Goal: Contribute content: Add original content to the website for others to see

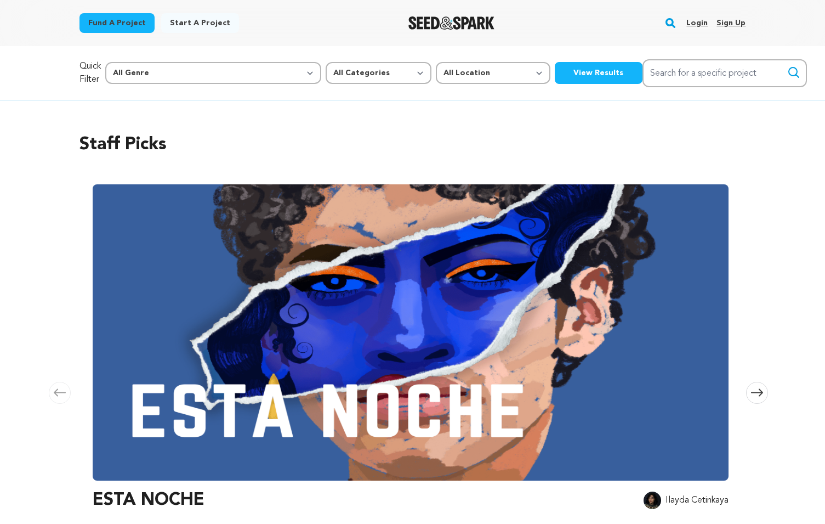
click at [694, 22] on link "Login" at bounding box center [696, 23] width 21 height 18
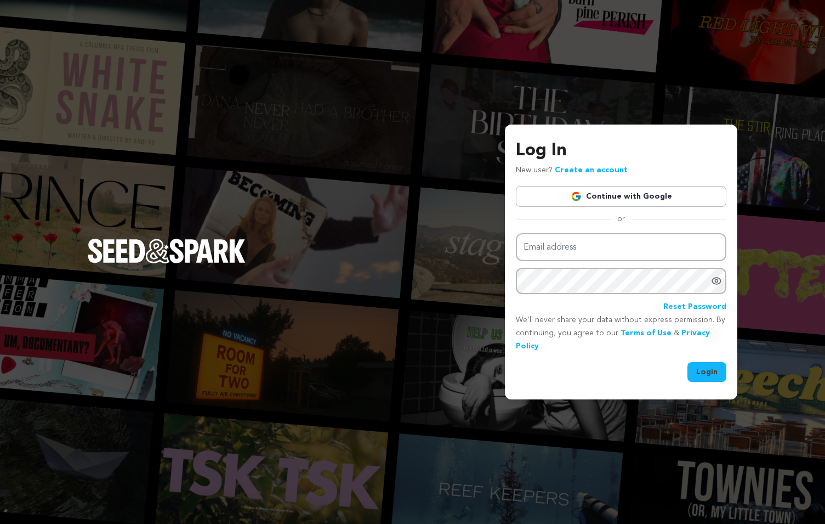
click at [648, 191] on link "Continue with Google" at bounding box center [621, 196] width 211 height 21
click at [645, 192] on link "Continue with Google" at bounding box center [621, 196] width 211 height 21
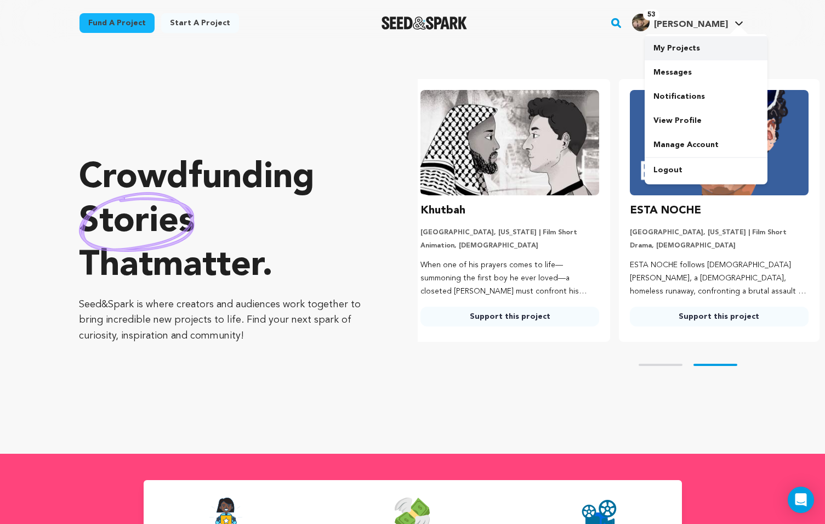
scroll to position [0, 218]
click at [694, 49] on link "My Projects" at bounding box center [706, 48] width 123 height 24
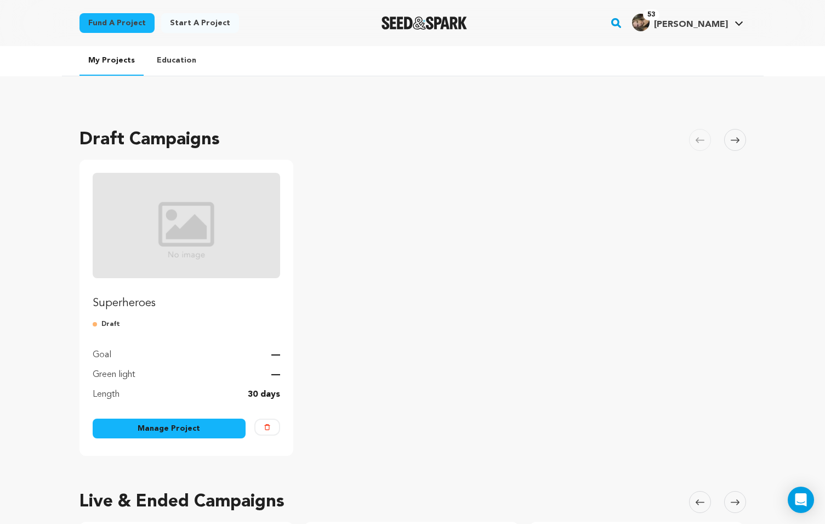
click at [195, 431] on link "Manage Project" at bounding box center [170, 428] width 154 height 20
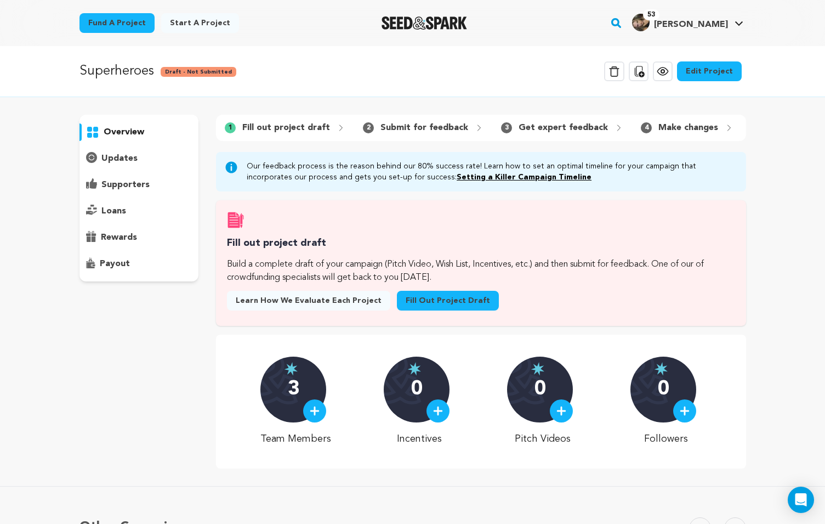
click at [304, 123] on p "Fill out project draft" at bounding box center [286, 127] width 88 height 13
click at [425, 304] on link "Fill out project draft" at bounding box center [448, 301] width 102 height 20
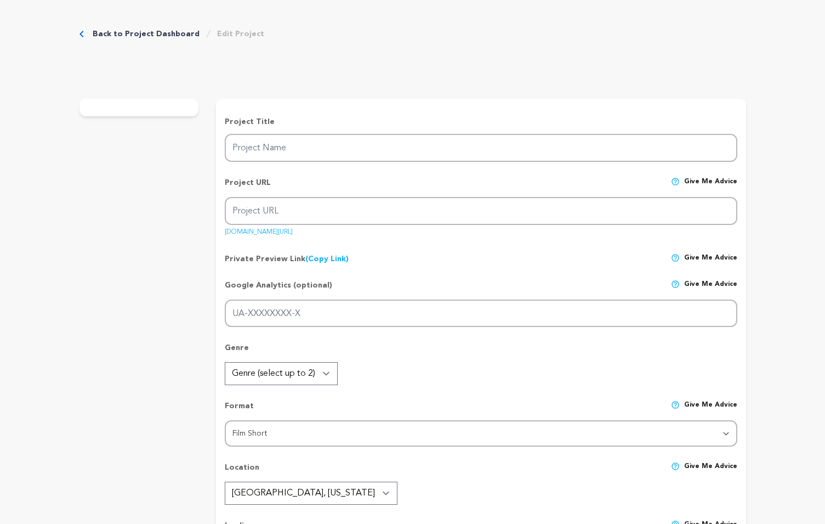
type input "Superheroes"
type input "superheroes"
type input "j"
type textarea "h"
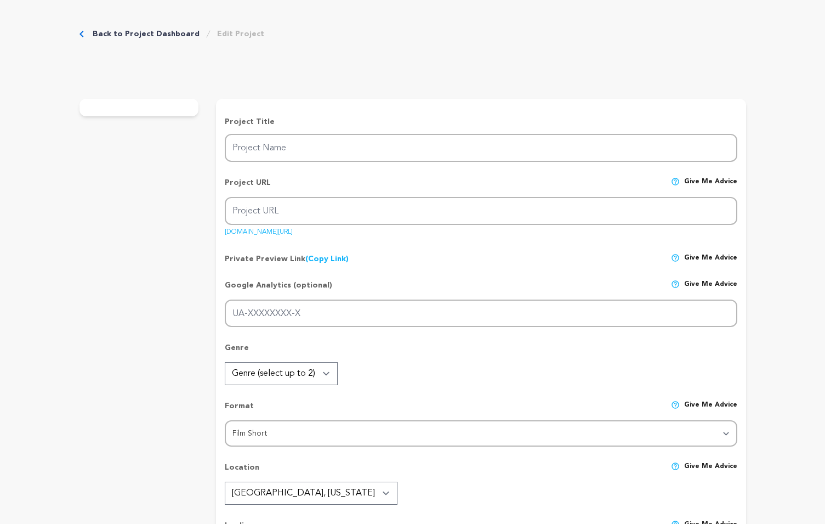
type textarea "We are a capstone for the Sidney Poitier New American Film School at Arizona St…"
radio input "true"
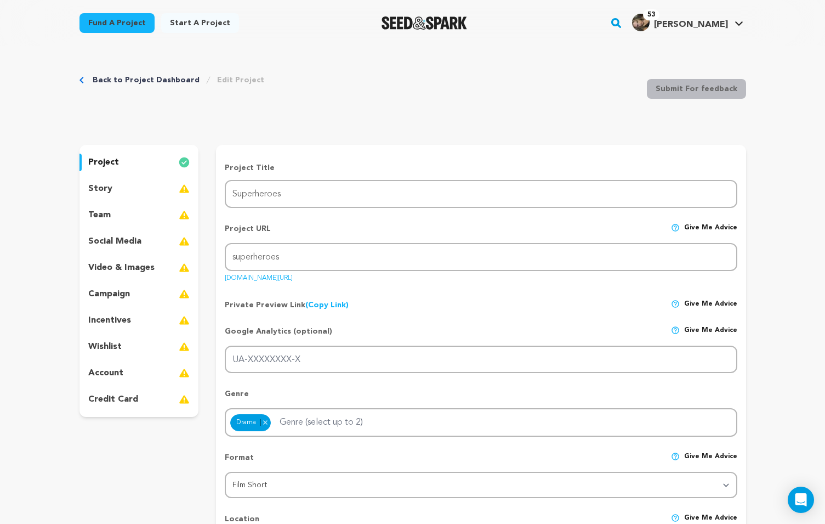
click at [126, 223] on div "team" at bounding box center [140, 215] width 120 height 18
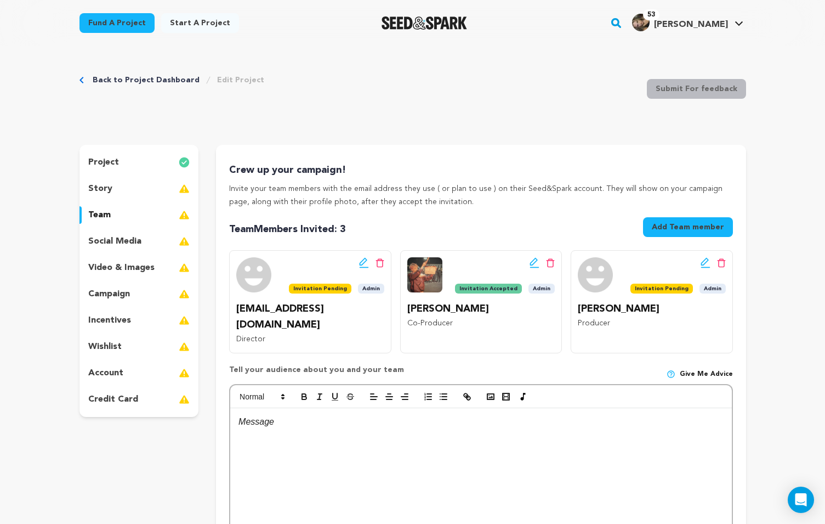
click at [362, 260] on icon at bounding box center [363, 262] width 8 height 8
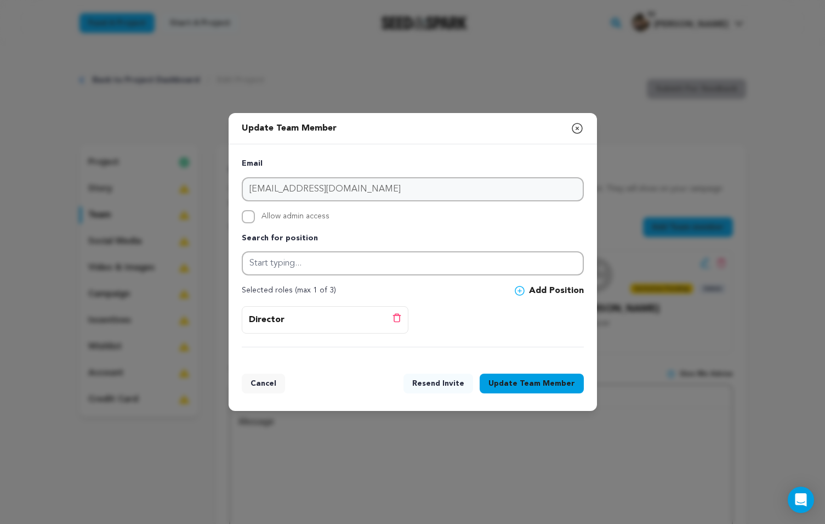
click at [451, 377] on button "Resend Invite" at bounding box center [439, 383] width 70 height 20
click at [450, 385] on button "Resend Invite" at bounding box center [439, 383] width 70 height 20
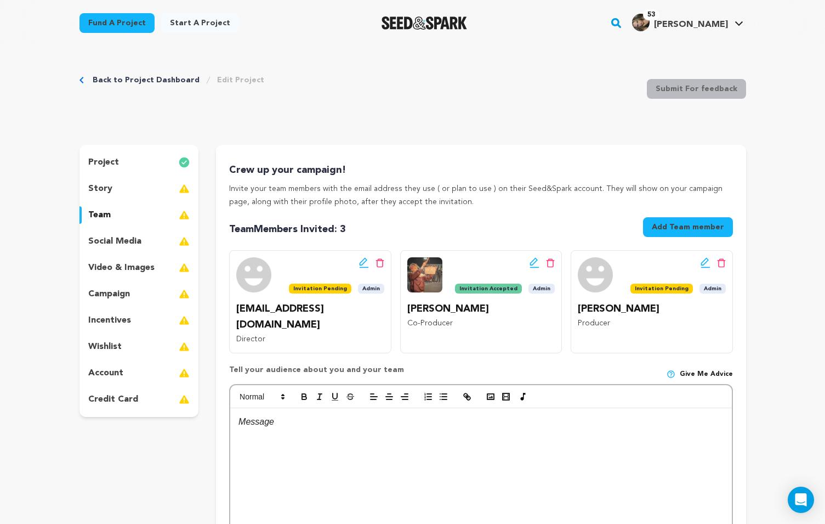
click at [151, 239] on div "social media" at bounding box center [140, 241] width 120 height 18
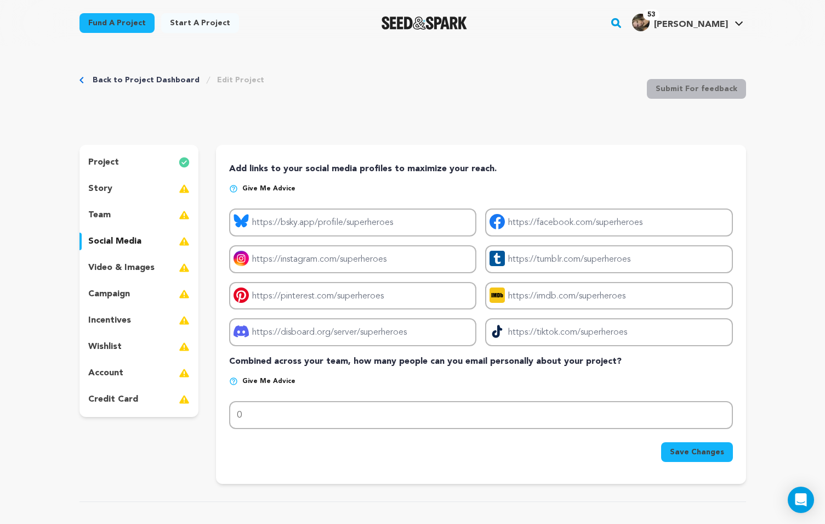
click at [152, 268] on p "video & images" at bounding box center [121, 267] width 66 height 13
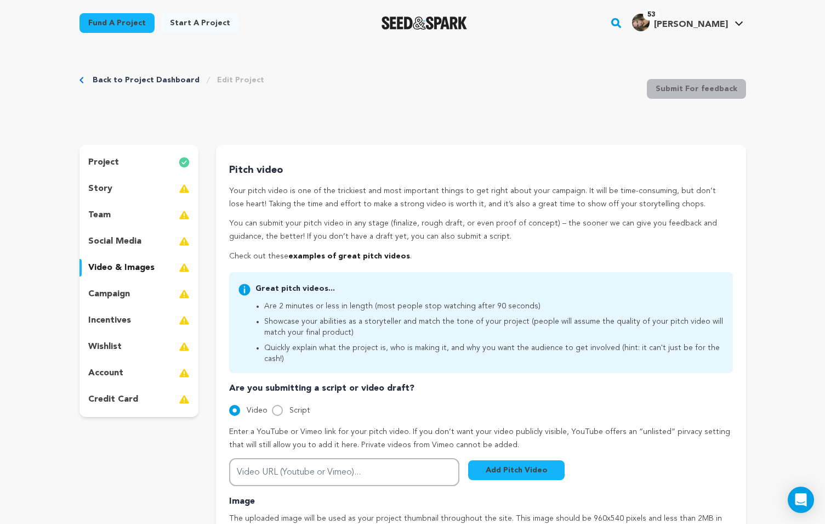
click at [152, 291] on div "campaign" at bounding box center [140, 294] width 120 height 18
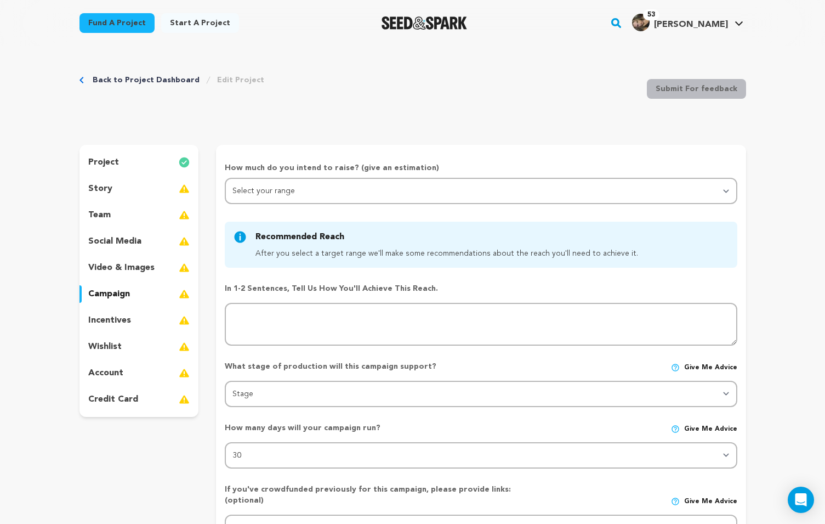
click at [147, 317] on div "incentives" at bounding box center [140, 320] width 120 height 18
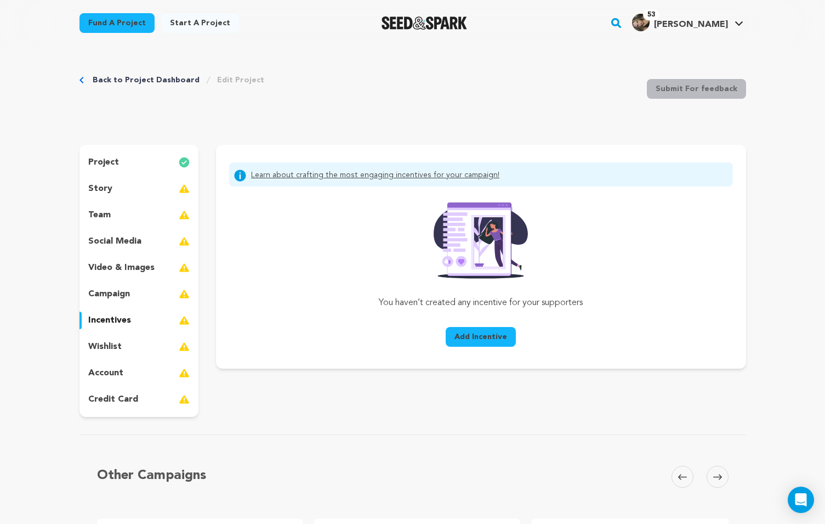
click at [140, 158] on div "project" at bounding box center [140, 163] width 120 height 18
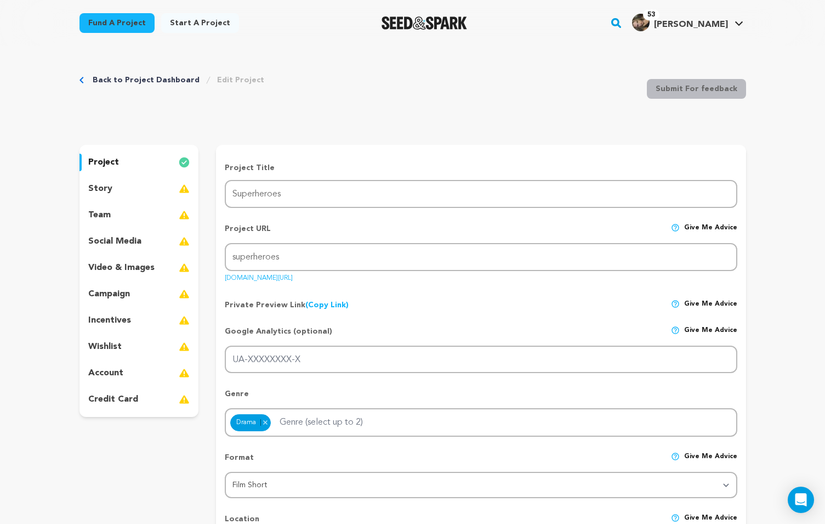
click at [169, 267] on div "video & images" at bounding box center [140, 268] width 120 height 18
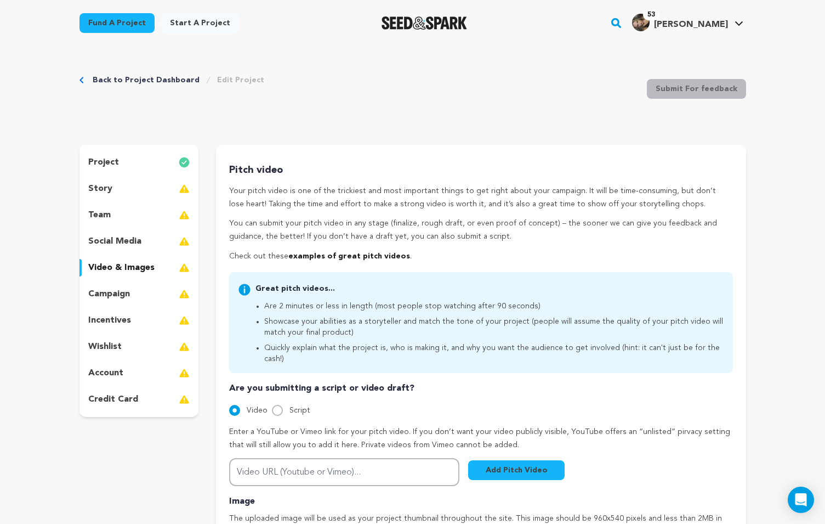
click at [167, 304] on div "project story team social media video & images campaign incentives wishlist acc…" at bounding box center [140, 281] width 120 height 272
click at [165, 319] on div "incentives" at bounding box center [140, 320] width 120 height 18
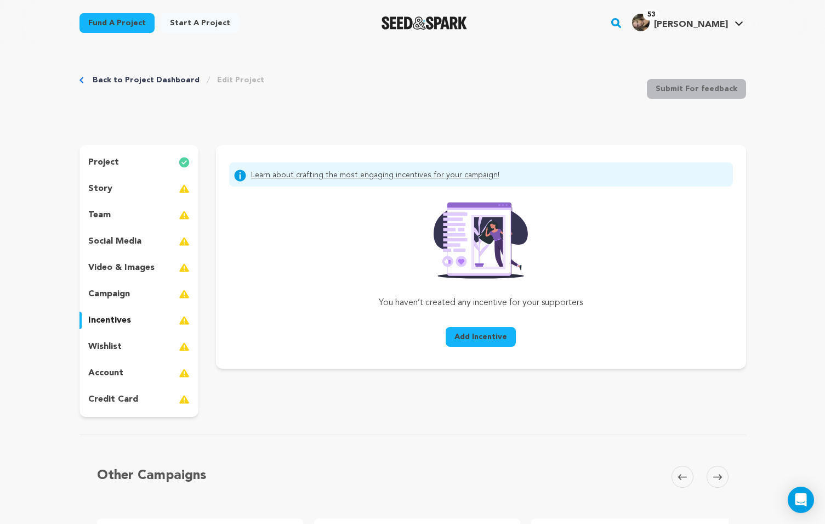
click at [158, 347] on div "wishlist" at bounding box center [140, 347] width 120 height 18
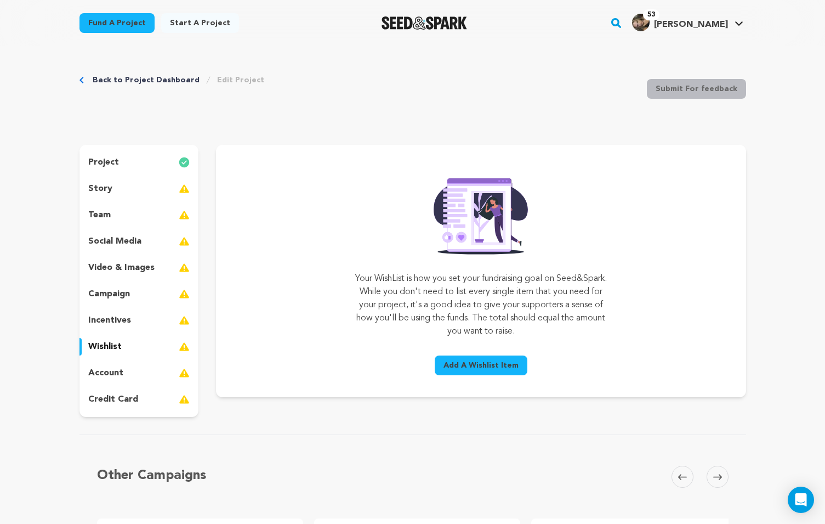
click at [149, 379] on div "account" at bounding box center [140, 373] width 120 height 18
